Goal: Task Accomplishment & Management: Complete application form

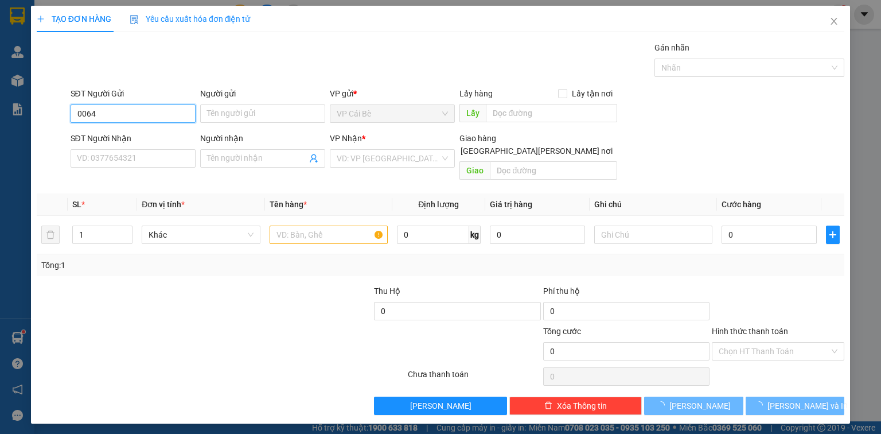
type input "0064"
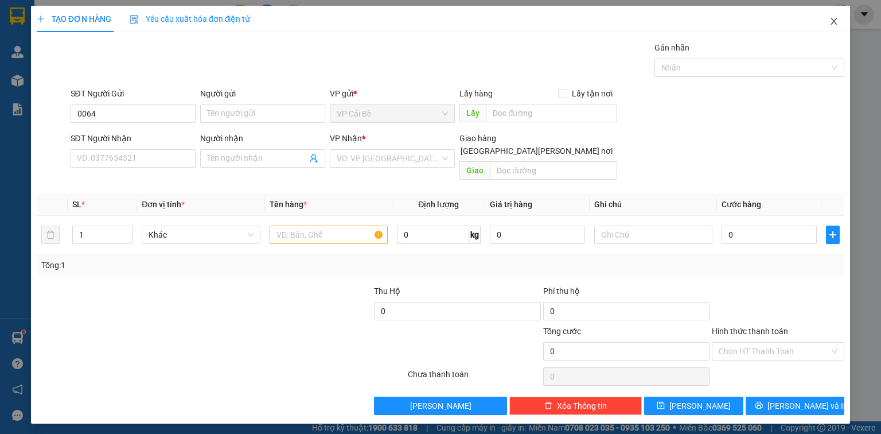
click at [837, 19] on icon "close" at bounding box center [833, 21] width 9 height 9
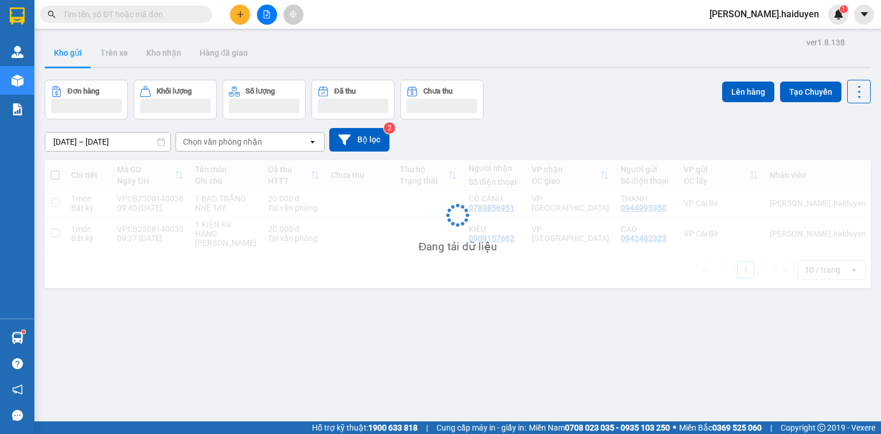
click at [237, 13] on icon "plus" at bounding box center [240, 14] width 8 height 8
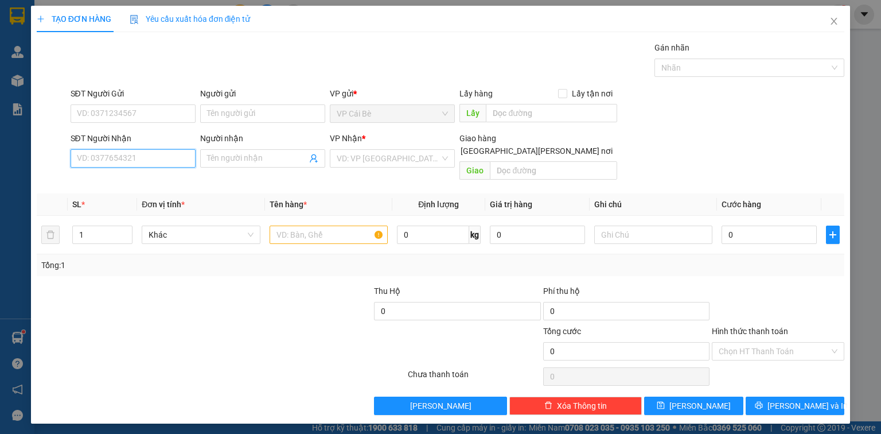
click at [105, 154] on input "SĐT Người Nhận" at bounding box center [133, 158] width 125 height 18
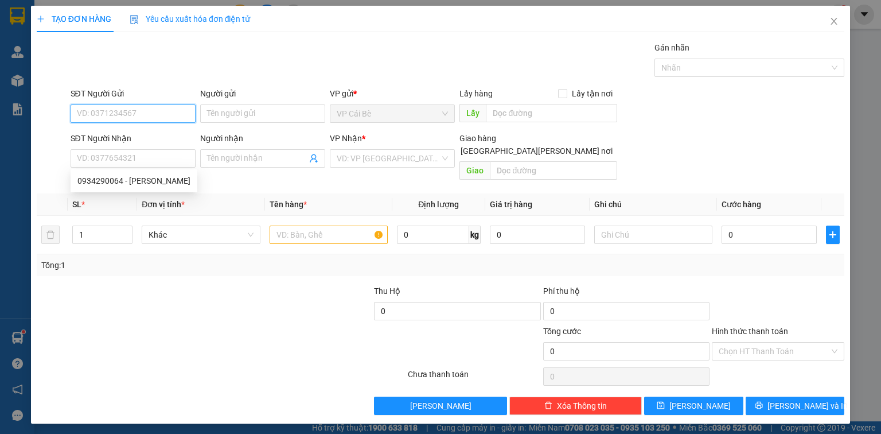
click at [168, 110] on input "SĐT Người Gửi" at bounding box center [133, 113] width 125 height 18
click at [135, 131] on div "0348323537" at bounding box center [133, 136] width 113 height 13
type input "0348323537"
type input "BOT CL"
type input "0768258319"
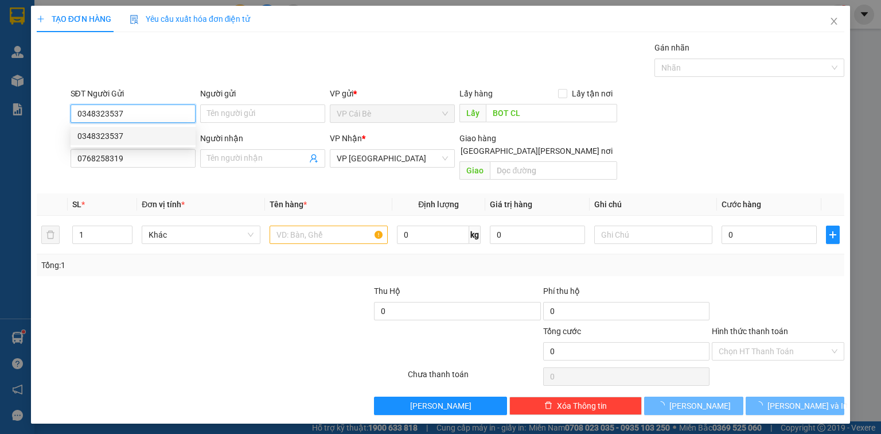
type input "20.000"
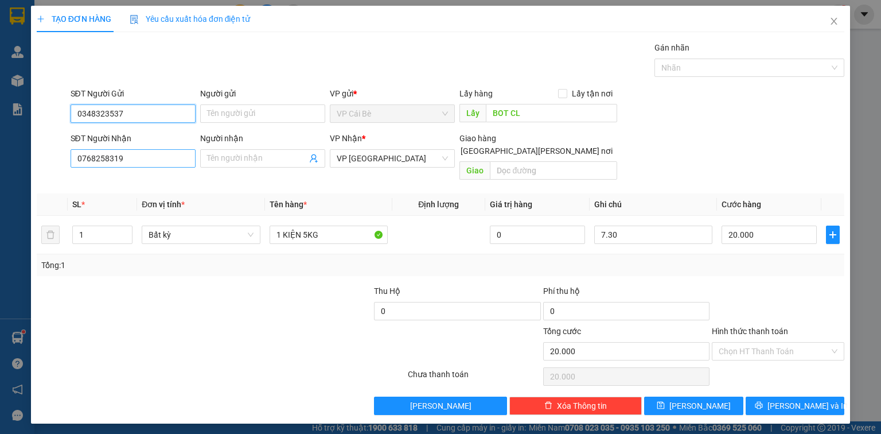
type input "0348323537"
drag, startPoint x: 149, startPoint y: 158, endPoint x: 51, endPoint y: 170, distance: 98.2
click at [52, 170] on div "SĐT Người [PERSON_NAME] 0768258319 Người [PERSON_NAME] Tên người [PERSON_NAME] …" at bounding box center [441, 158] width 810 height 53
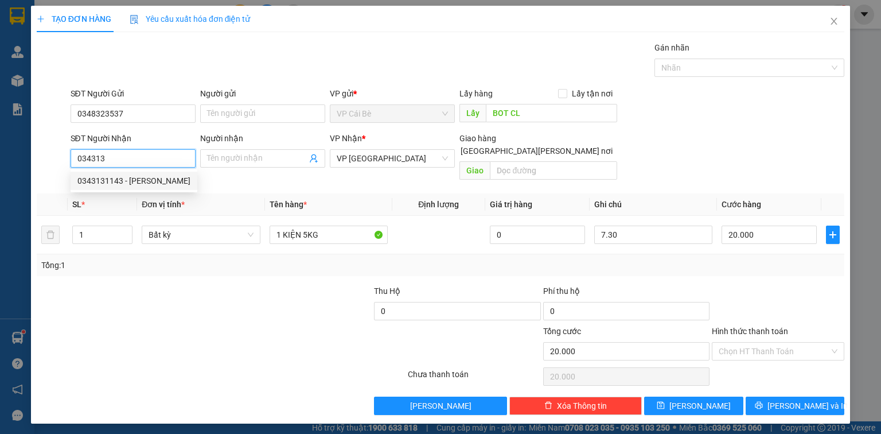
click at [136, 176] on div "0343131143 - [PERSON_NAME]" at bounding box center [133, 180] width 113 height 13
type input "0343131143"
type input "THẢO"
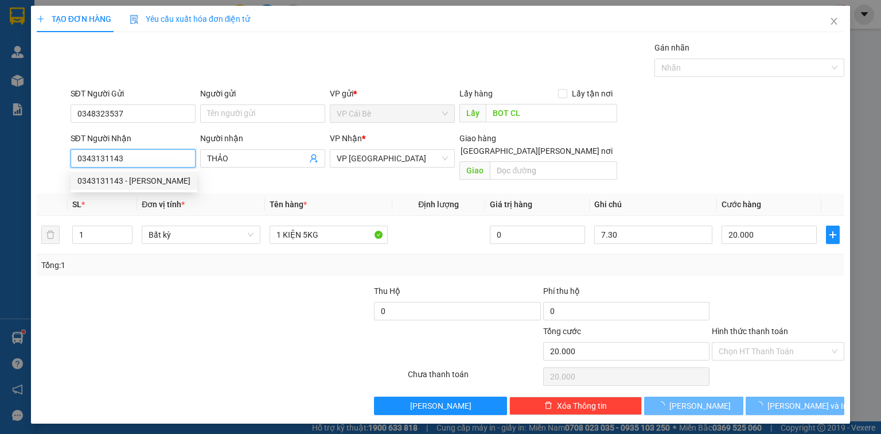
type input "50.000"
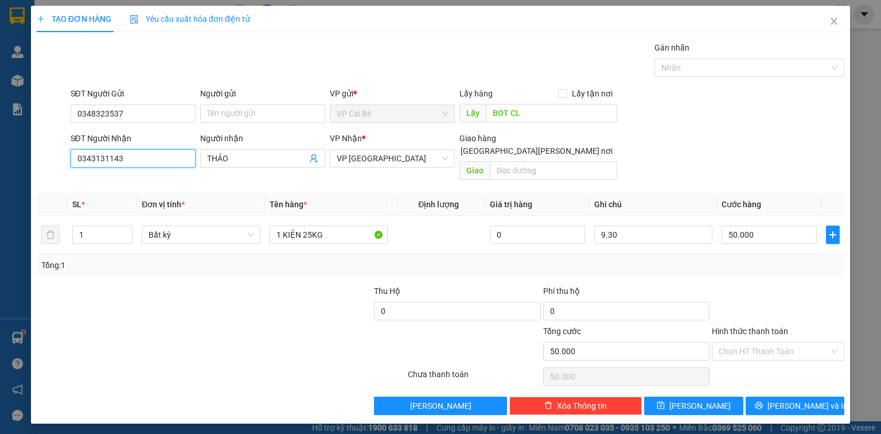
type input "0343131143"
click at [255, 69] on div "Gói vận chuyển * Tiêu chuẩn Gán nhãn Nhãn" at bounding box center [457, 61] width 779 height 40
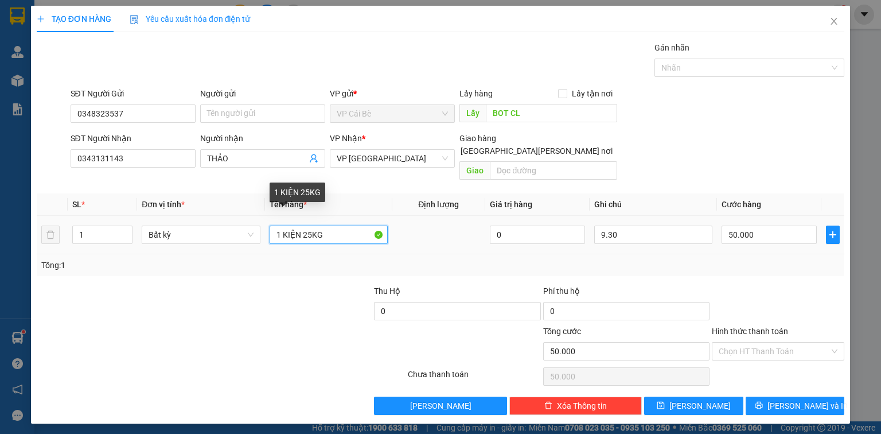
click at [310, 225] on input "1 KIỆN 25KG" at bounding box center [329, 234] width 118 height 18
type input "1 KIỆN 10KG"
click at [408, 237] on td at bounding box center [438, 235] width 93 height 38
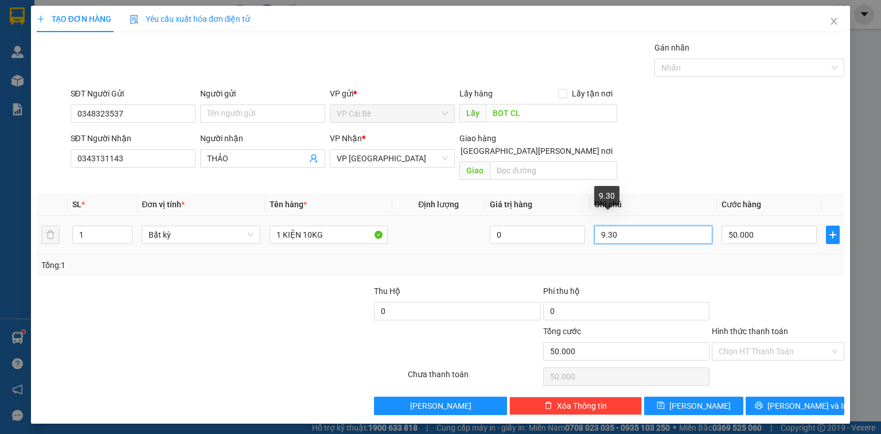
click at [606, 226] on input "9.30" at bounding box center [653, 234] width 118 height 18
type input "10.30"
click at [681, 157] on div "SĐT Người [PERSON_NAME] 0343131143 Người [PERSON_NAME] [PERSON_NAME] * VP [GEOG…" at bounding box center [457, 158] width 779 height 53
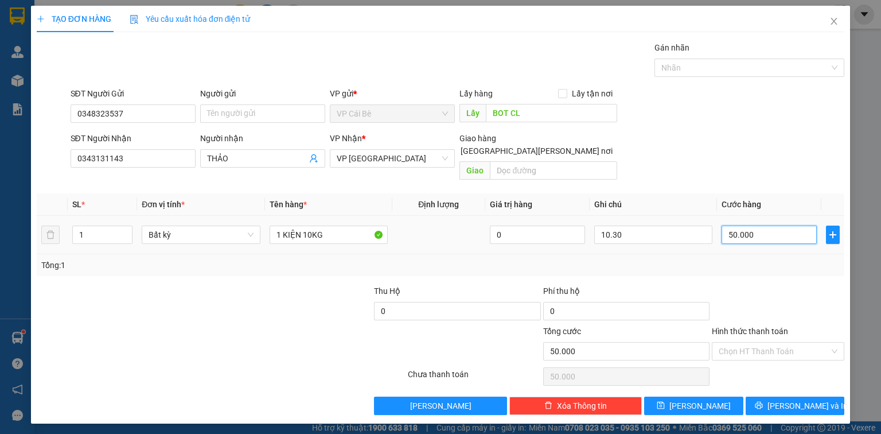
drag, startPoint x: 781, startPoint y: 220, endPoint x: 779, endPoint y: 209, distance: 10.4
click at [781, 225] on input "50.000" at bounding box center [768, 234] width 95 height 18
type input "0"
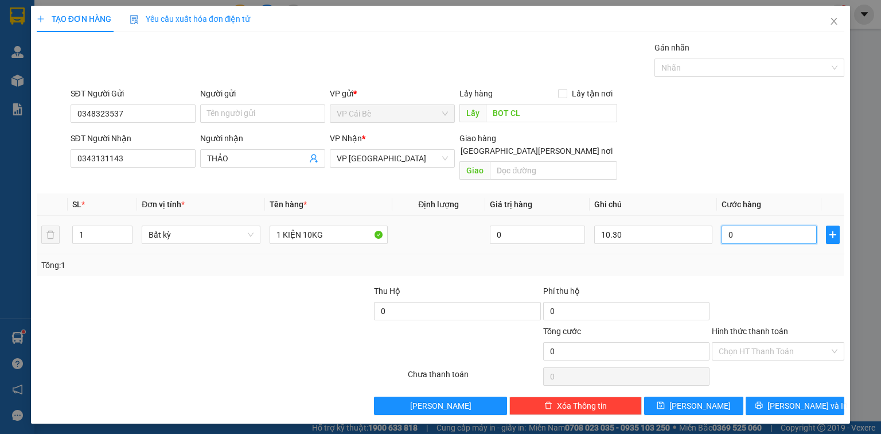
type input "2"
type input "02"
type input "20"
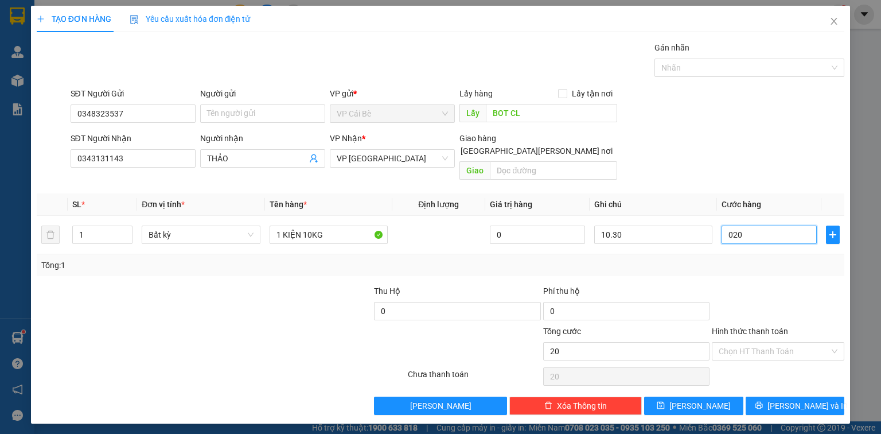
type input "020"
type input "20.000"
click at [739, 167] on div "SĐT Người [PERSON_NAME] 0343131143 Người [PERSON_NAME] [PERSON_NAME] * VP [GEOG…" at bounding box center [457, 158] width 779 height 53
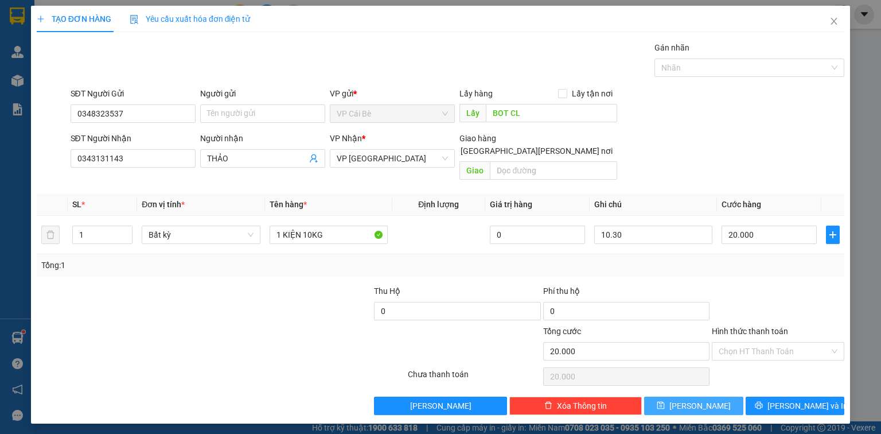
click at [696, 399] on button "[PERSON_NAME]" at bounding box center [693, 405] width 99 height 18
type input "0"
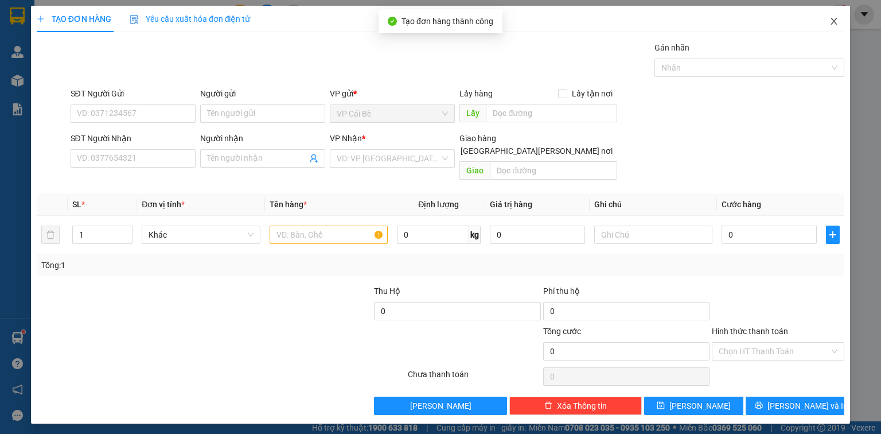
click at [836, 20] on icon "close" at bounding box center [833, 21] width 9 height 9
